Goal: Task Accomplishment & Management: Use online tool/utility

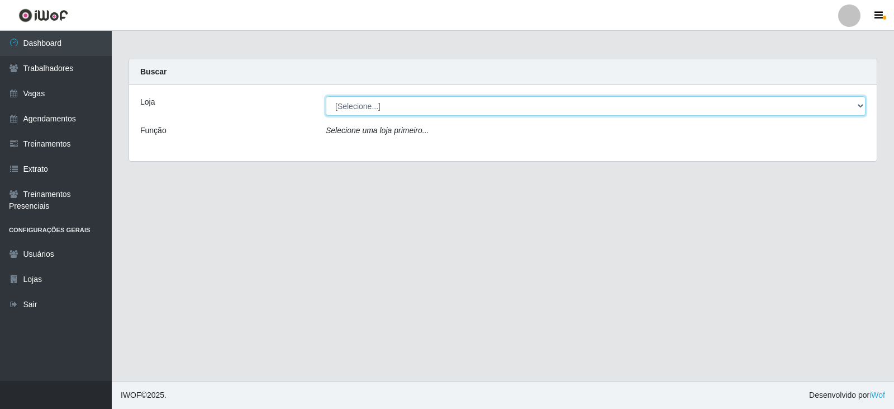
click at [416, 102] on select "[Selecione...] SuperFácil Atacado - Vale do Sol" at bounding box center [596, 106] width 540 height 20
select select "502"
click at [326, 96] on select "[Selecione...] SuperFácil Atacado - Vale do Sol" at bounding box center [596, 106] width 540 height 20
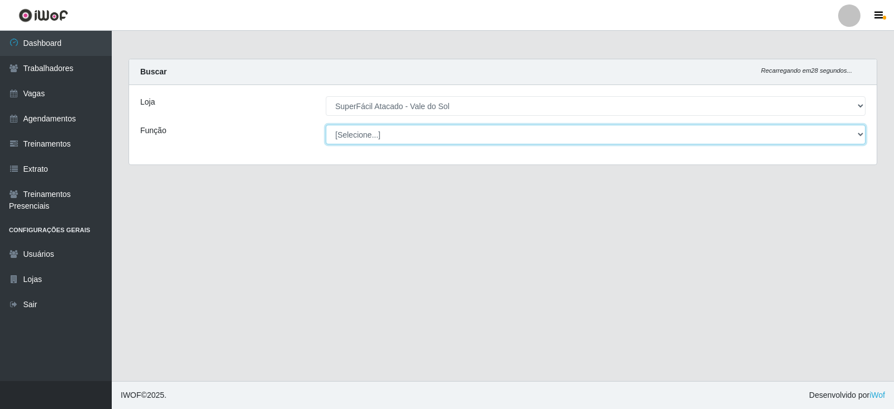
click at [413, 127] on select "[Selecione...] Embalador Embalador + Embalador ++ Operador de Caixa Operador de…" at bounding box center [596, 135] width 540 height 20
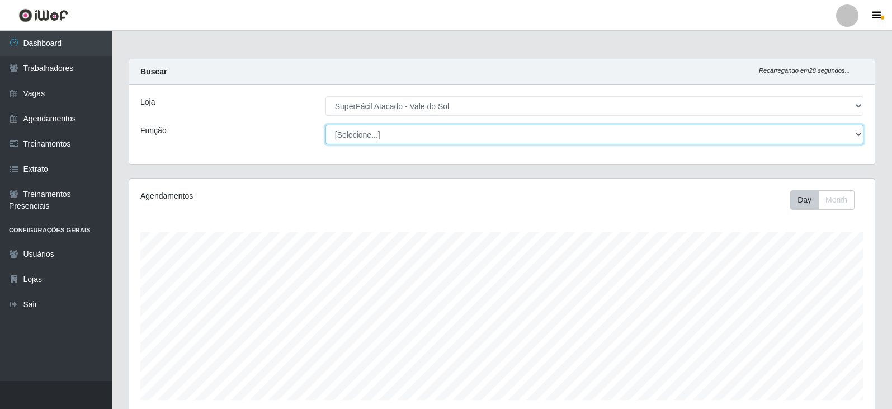
scroll to position [232, 745]
select select "22"
click at [325, 125] on select "[Selecione...] Embalador Embalador + Embalador ++ Operador de Caixa Operador de…" at bounding box center [594, 135] width 538 height 20
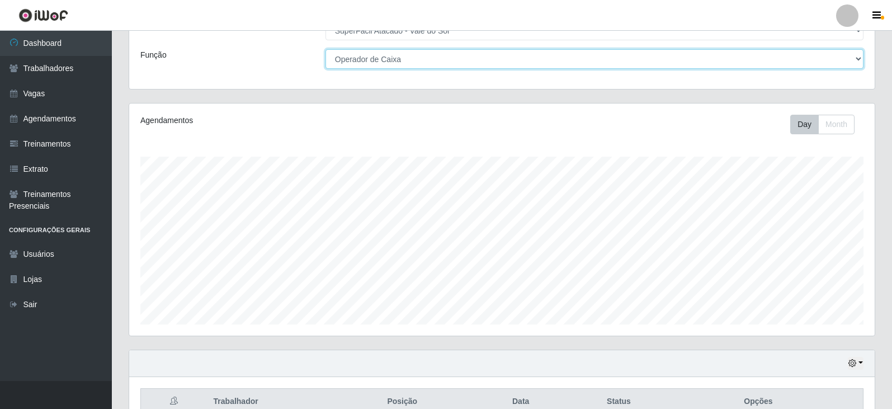
scroll to position [234, 0]
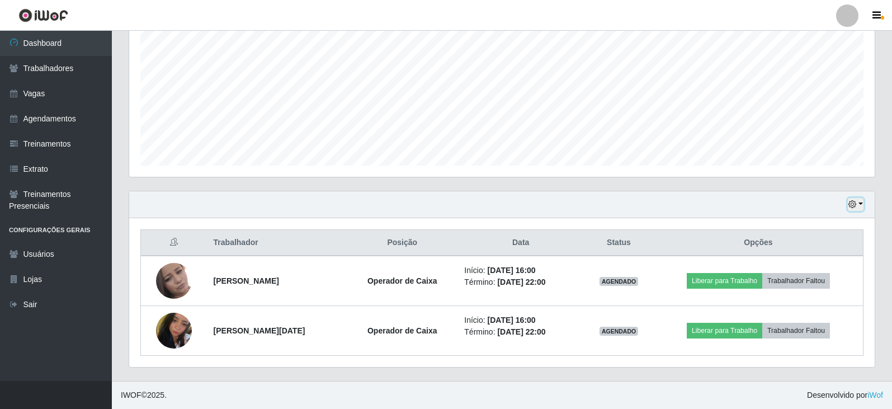
click at [854, 207] on icon "button" at bounding box center [852, 204] width 8 height 8
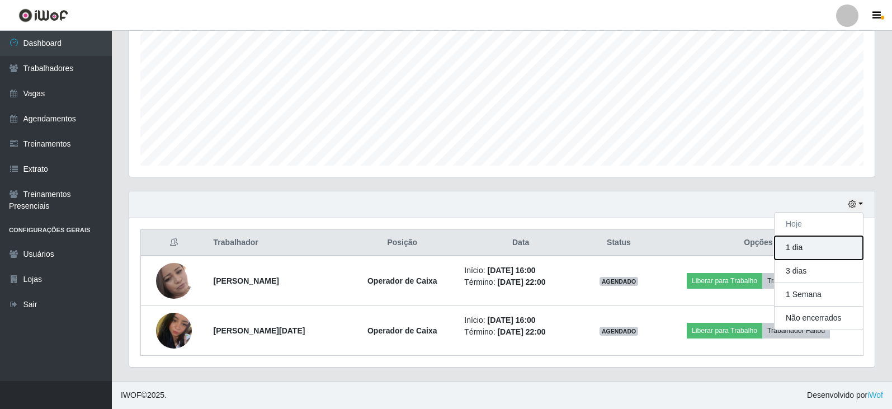
click at [824, 254] on button "1 dia" at bounding box center [818, 247] width 88 height 23
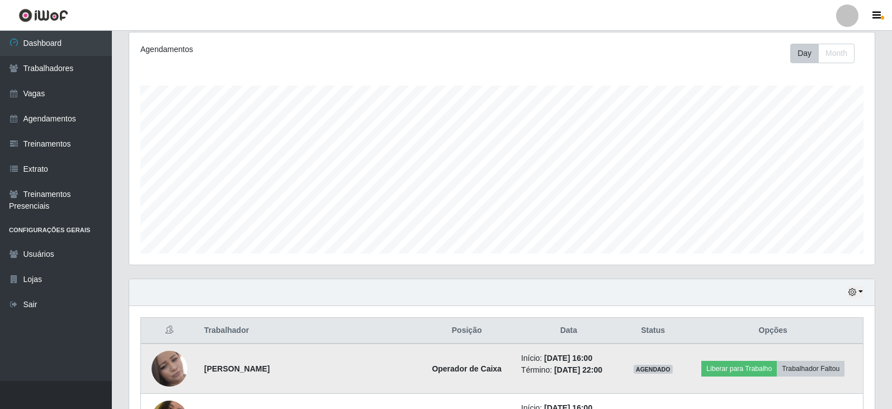
scroll to position [104, 0]
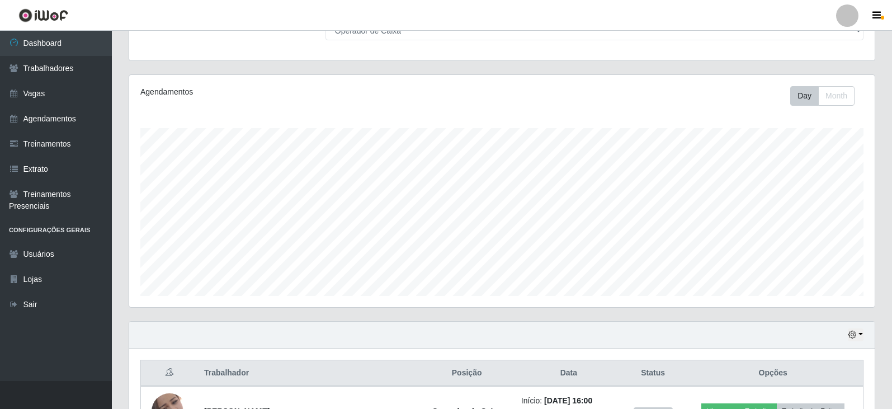
click at [852, 344] on div "Hoje 1 dia 3 dias 1 Semana Não encerrados" at bounding box center [501, 334] width 745 height 27
click at [851, 330] on button "button" at bounding box center [856, 334] width 16 height 13
click at [800, 219] on button "Hoje" at bounding box center [818, 222] width 88 height 23
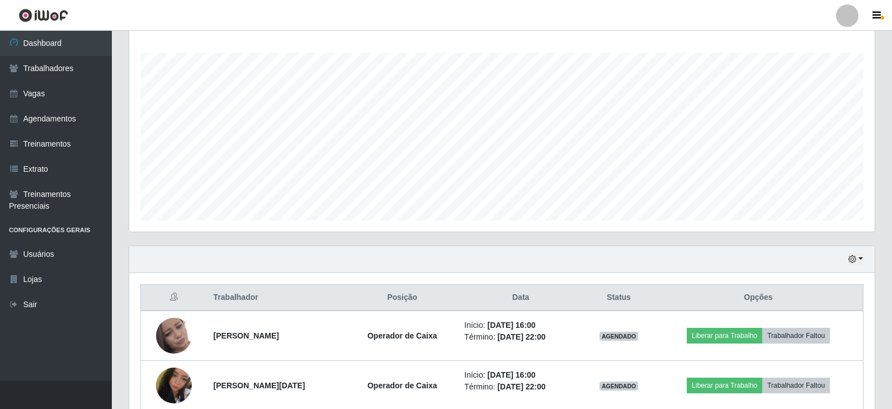
scroll to position [234, 0]
